Goal: Task Accomplishment & Management: Manage account settings

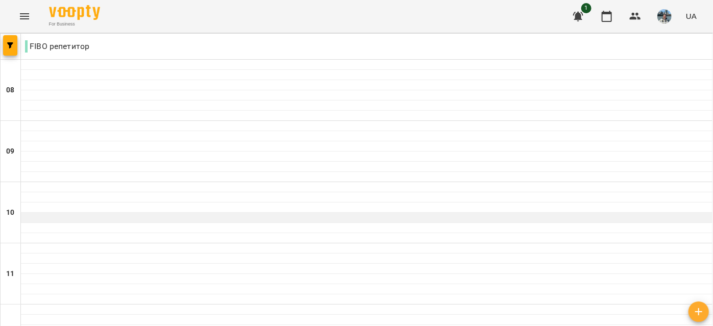
scroll to position [571, 0]
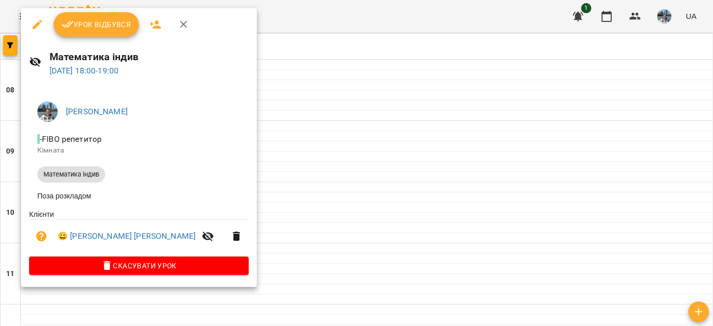
click at [117, 25] on span "Урок відбувся" at bounding box center [96, 24] width 69 height 12
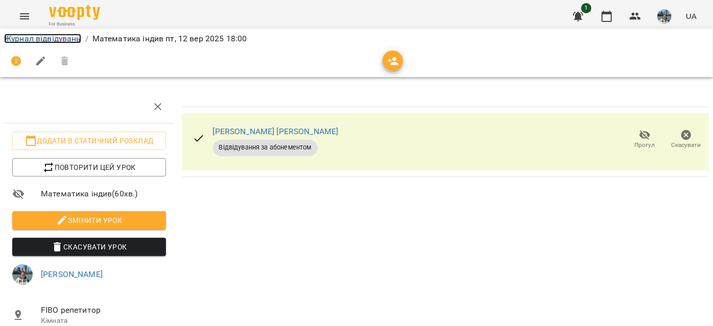
click at [45, 36] on link "Журнал відвідувань" at bounding box center [42, 39] width 77 height 10
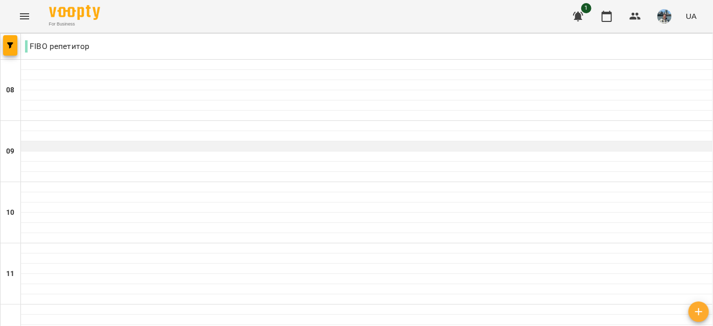
scroll to position [609, 0]
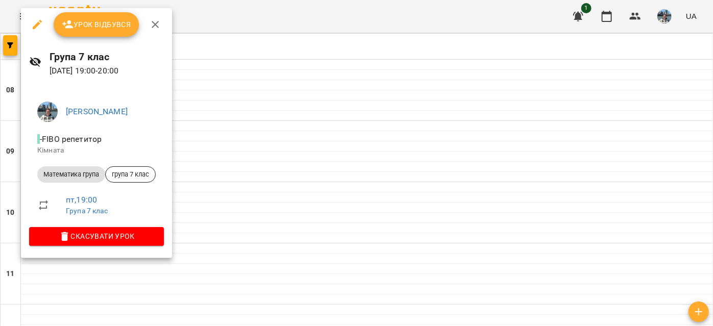
click at [102, 29] on span "Урок відбувся" at bounding box center [96, 24] width 69 height 12
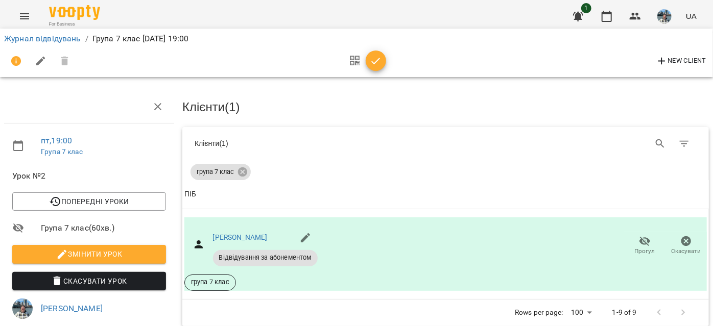
click at [376, 59] on icon "button" at bounding box center [376, 61] width 12 height 12
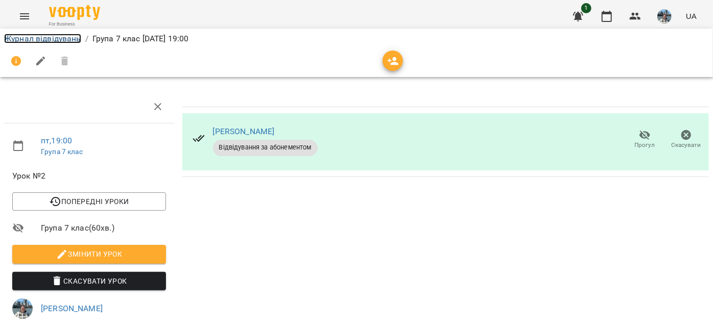
click at [22, 41] on link "Журнал відвідувань" at bounding box center [42, 39] width 77 height 10
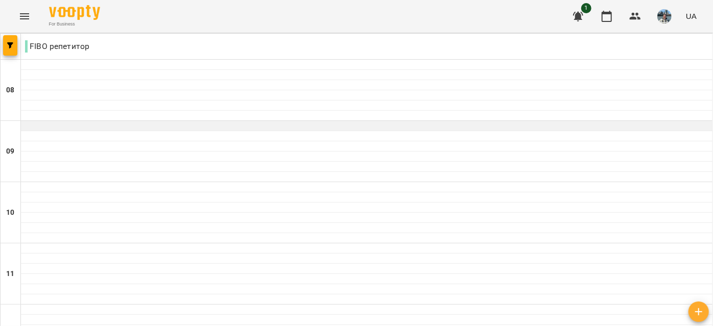
scroll to position [705, 0]
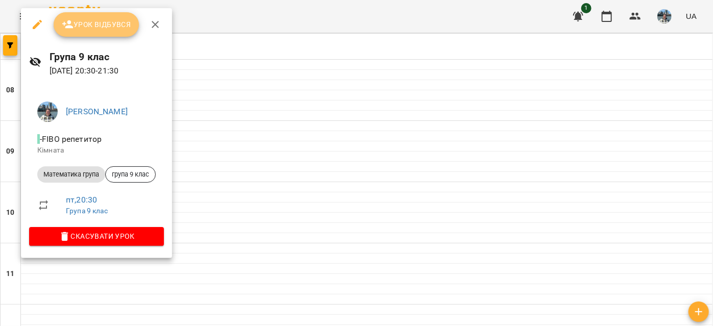
click at [101, 29] on span "Урок відбувся" at bounding box center [96, 24] width 69 height 12
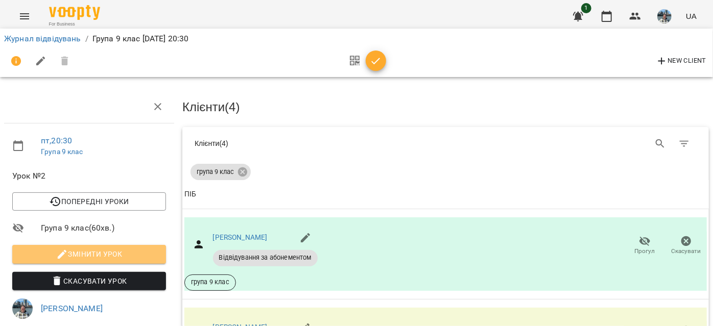
click at [99, 247] on button "Змінити урок" at bounding box center [89, 254] width 154 height 18
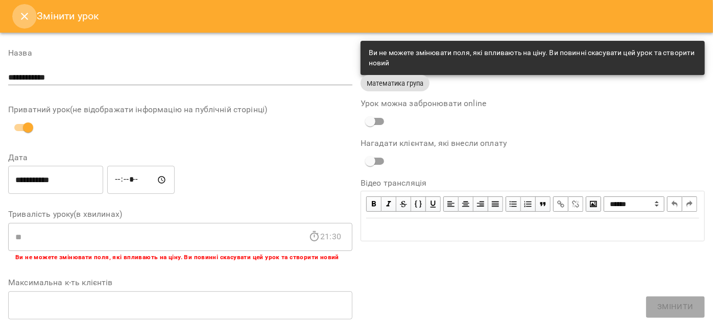
click at [23, 15] on icon "Close" at bounding box center [24, 16] width 7 height 7
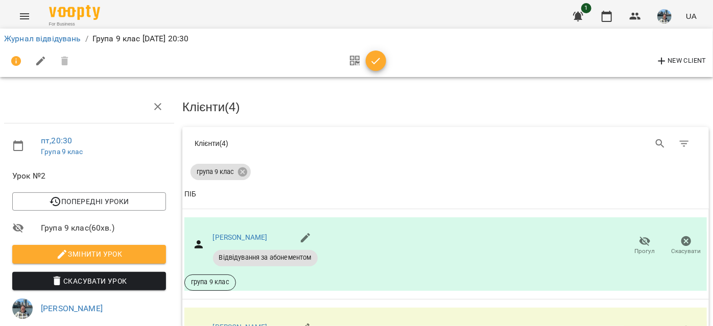
click at [374, 60] on icon "button" at bounding box center [376, 61] width 12 height 12
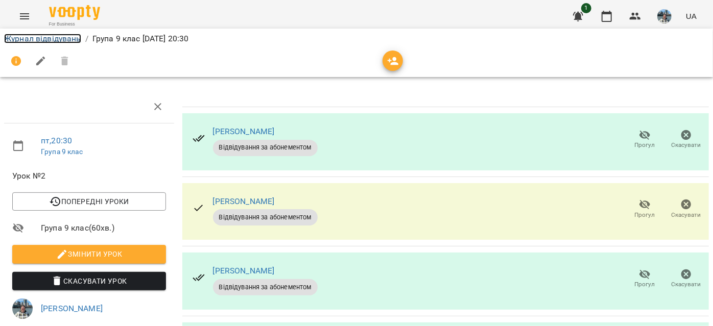
click at [34, 36] on link "Журнал відвідувань" at bounding box center [42, 39] width 77 height 10
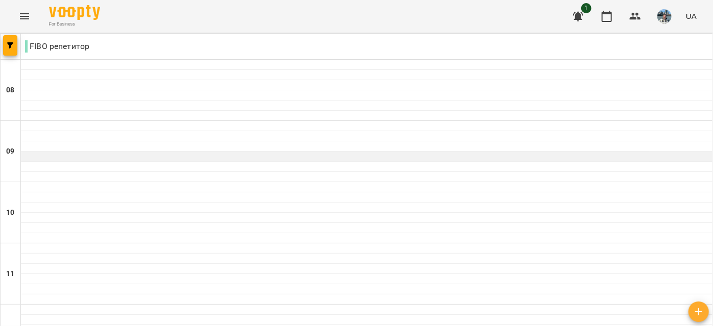
scroll to position [720, 0]
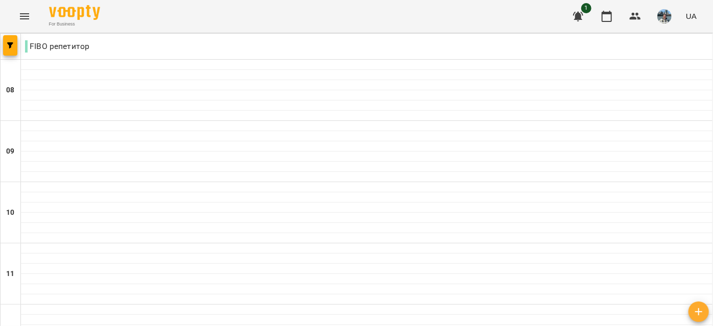
type input "**********"
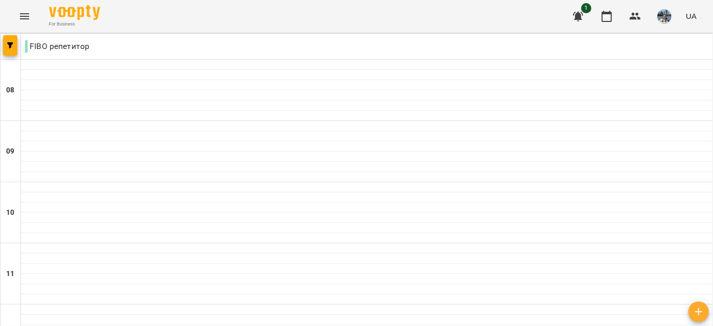
type input "**********"
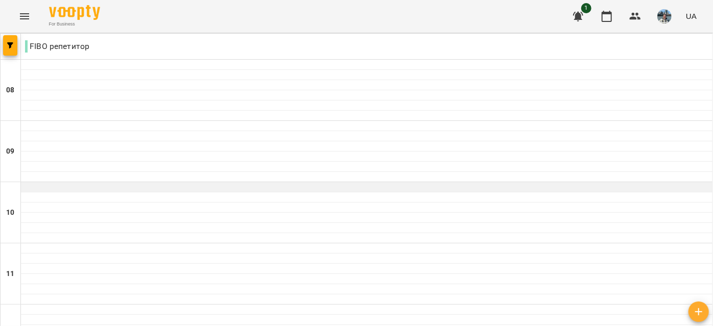
scroll to position [720, 0]
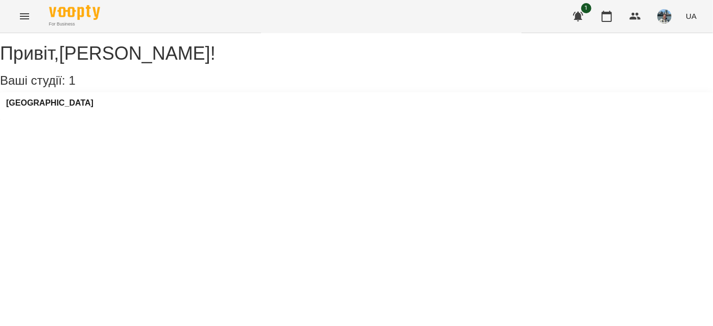
click at [73, 119] on div "[GEOGRAPHIC_DATA]" at bounding box center [356, 106] width 713 height 28
click at [42, 108] on h3 "[GEOGRAPHIC_DATA]" at bounding box center [49, 103] width 87 height 9
